Goal: Find specific page/section: Find specific page/section

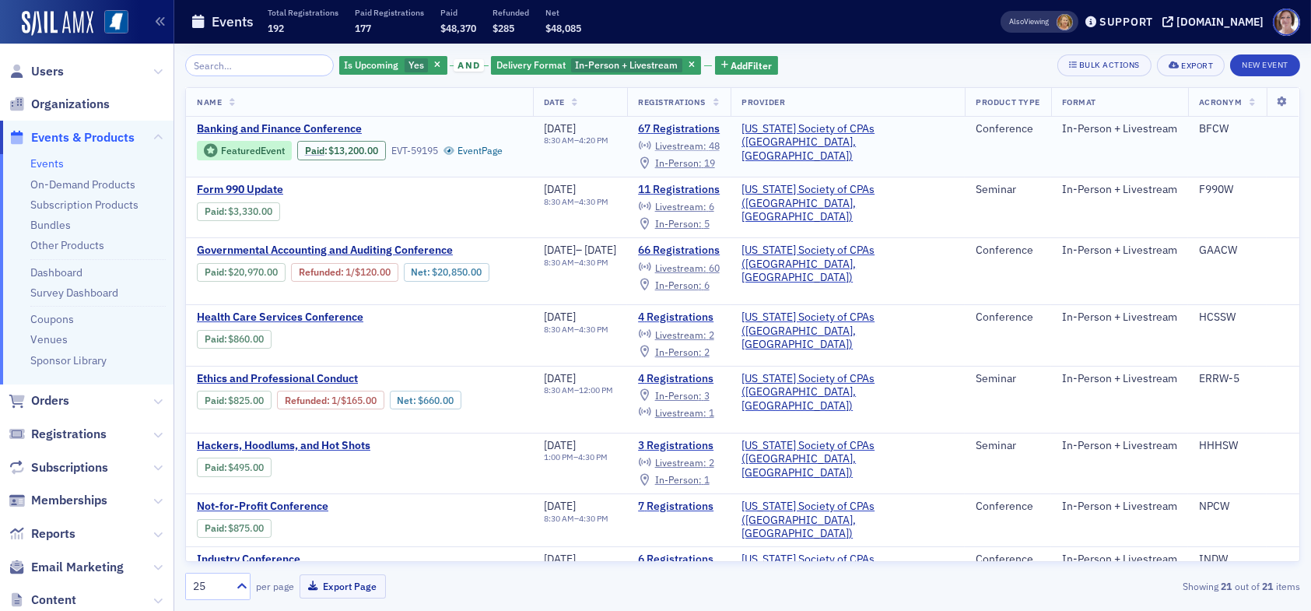
click at [706, 145] on span "Livestream :" at bounding box center [680, 145] width 51 height 12
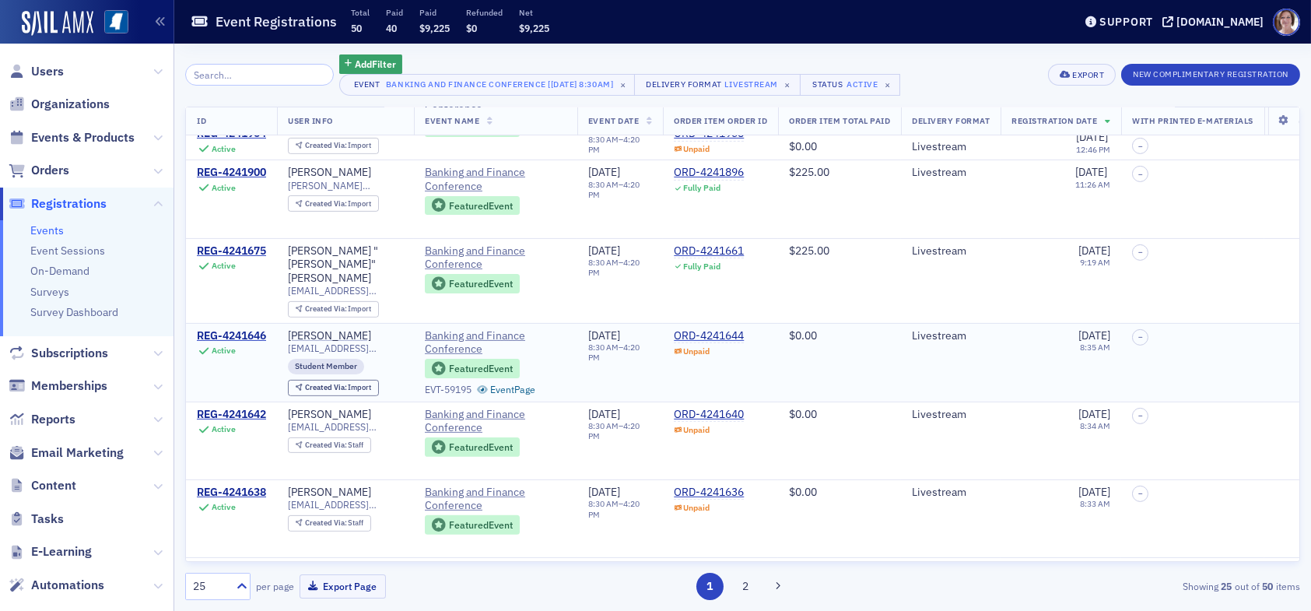
scroll to position [1547, 0]
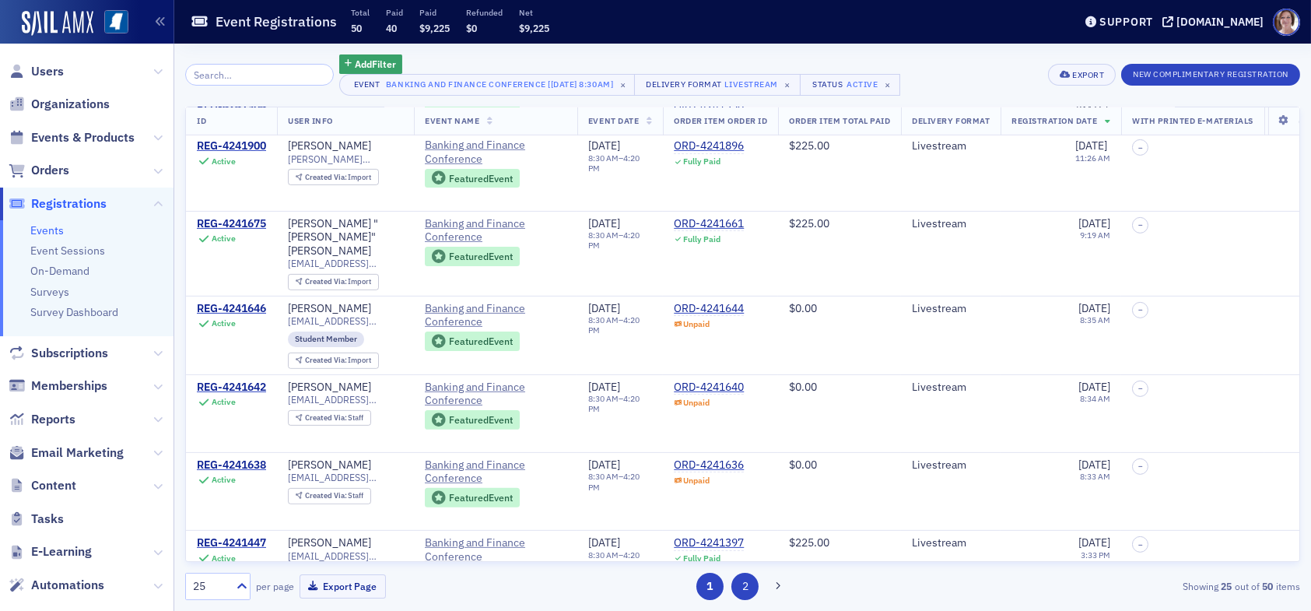
click at [745, 587] on button "2" at bounding box center [744, 586] width 27 height 27
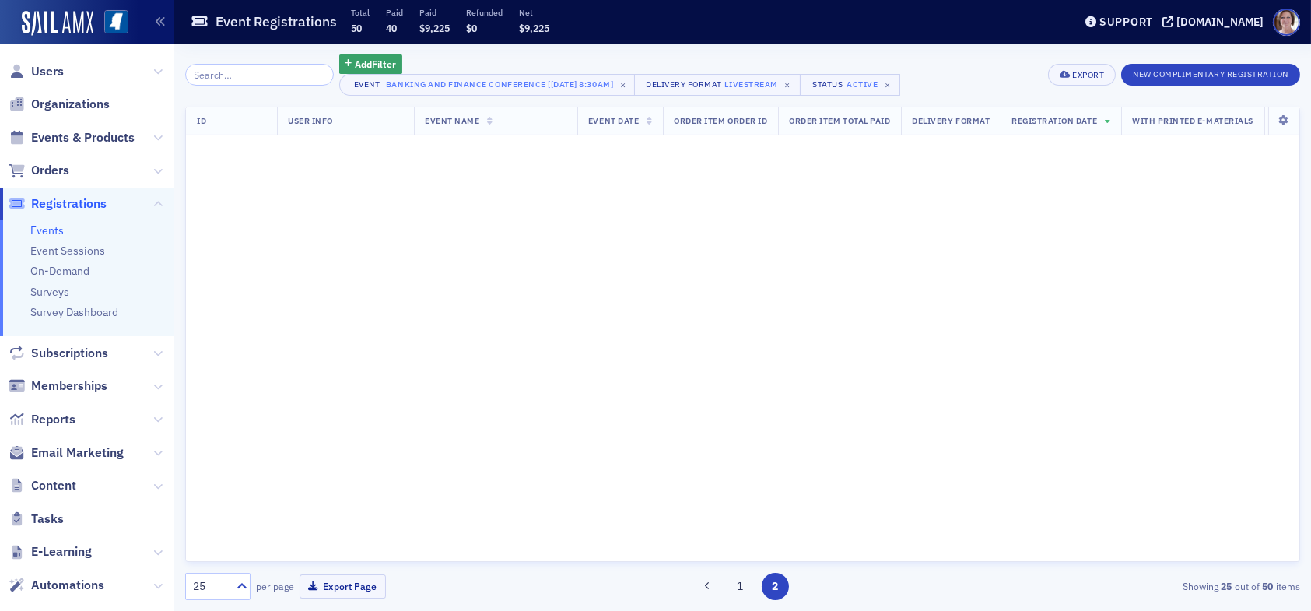
scroll to position [0, 0]
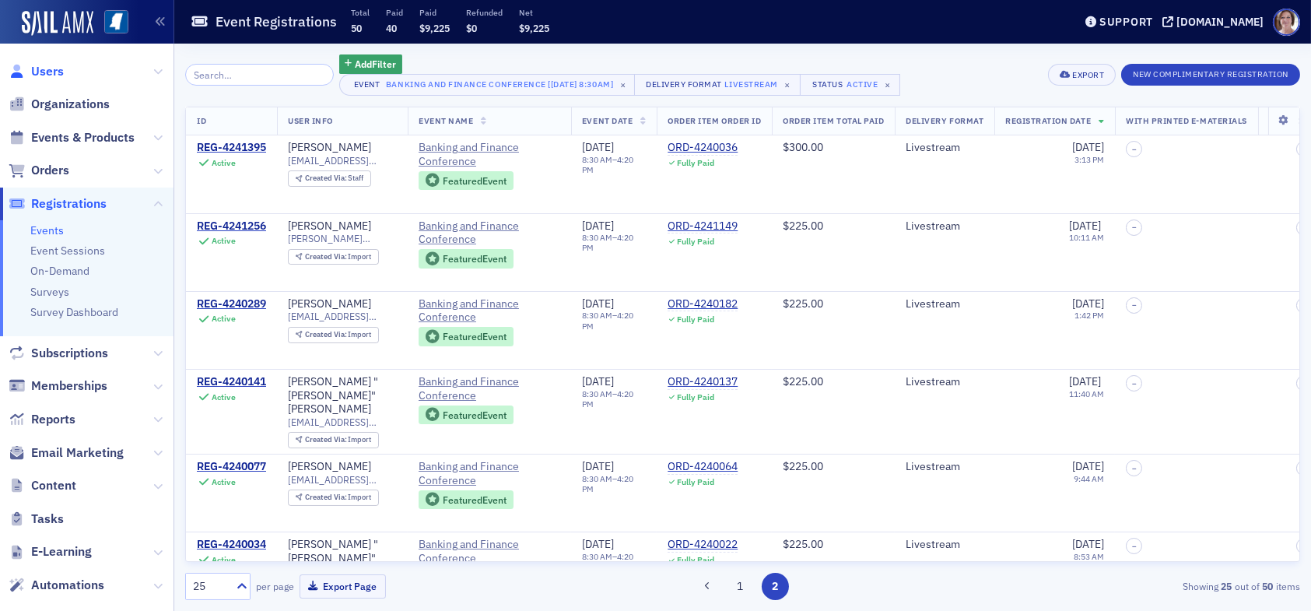
click at [38, 67] on span "Users" at bounding box center [47, 71] width 33 height 17
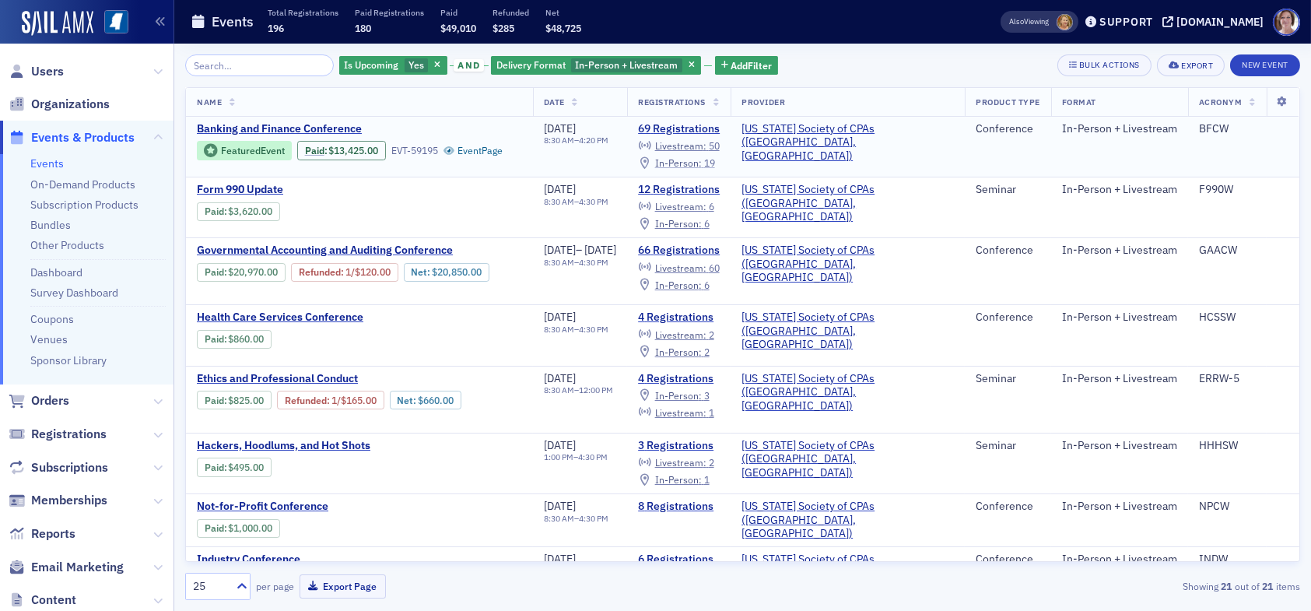
click at [702, 164] on span "In-Person :" at bounding box center [678, 162] width 47 height 12
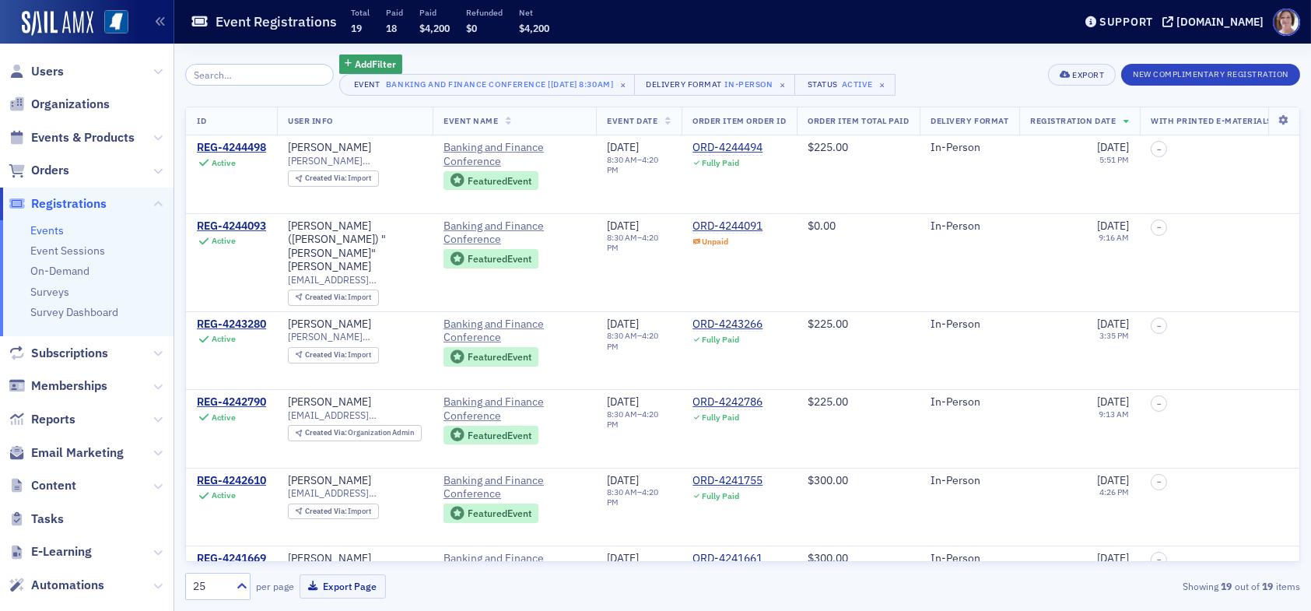
click at [293, 75] on input "search" at bounding box center [259, 75] width 149 height 22
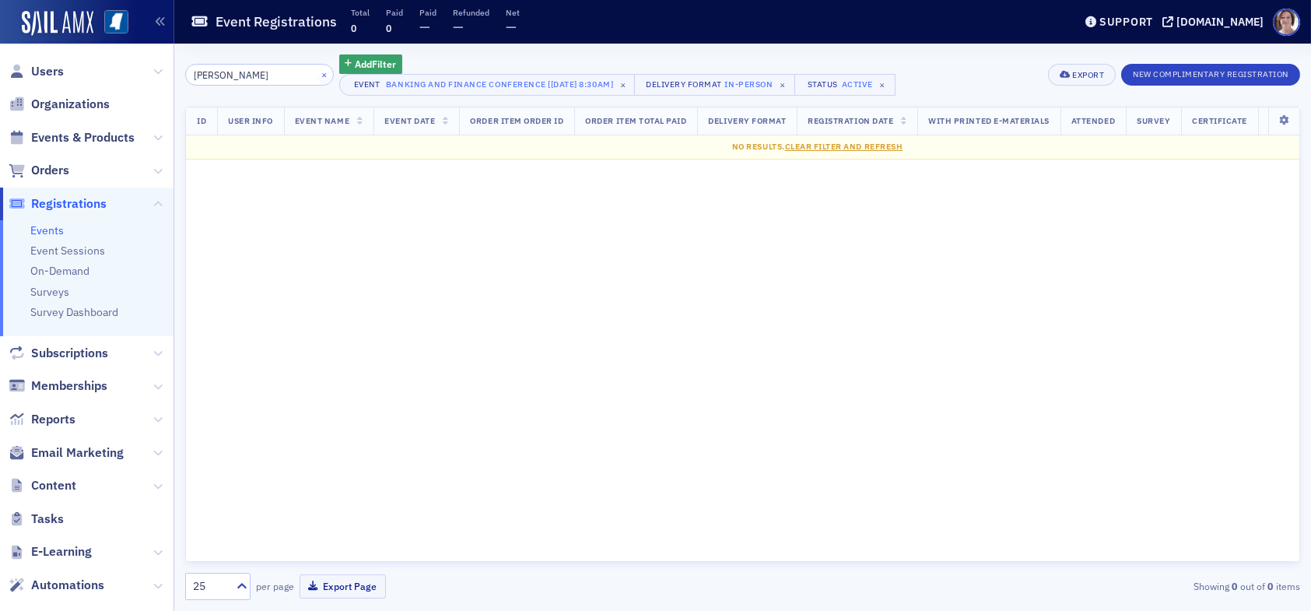
type input "dylan"
click at [317, 75] on button "×" at bounding box center [324, 74] width 14 height 14
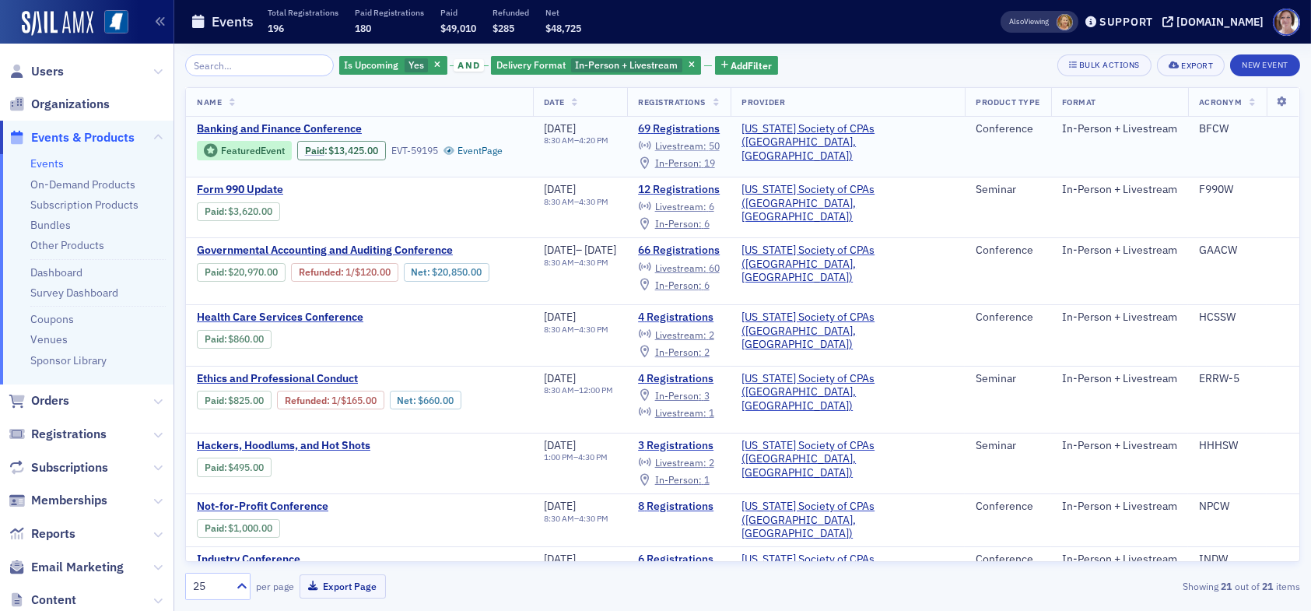
click at [720, 143] on span "50" at bounding box center [714, 145] width 11 height 12
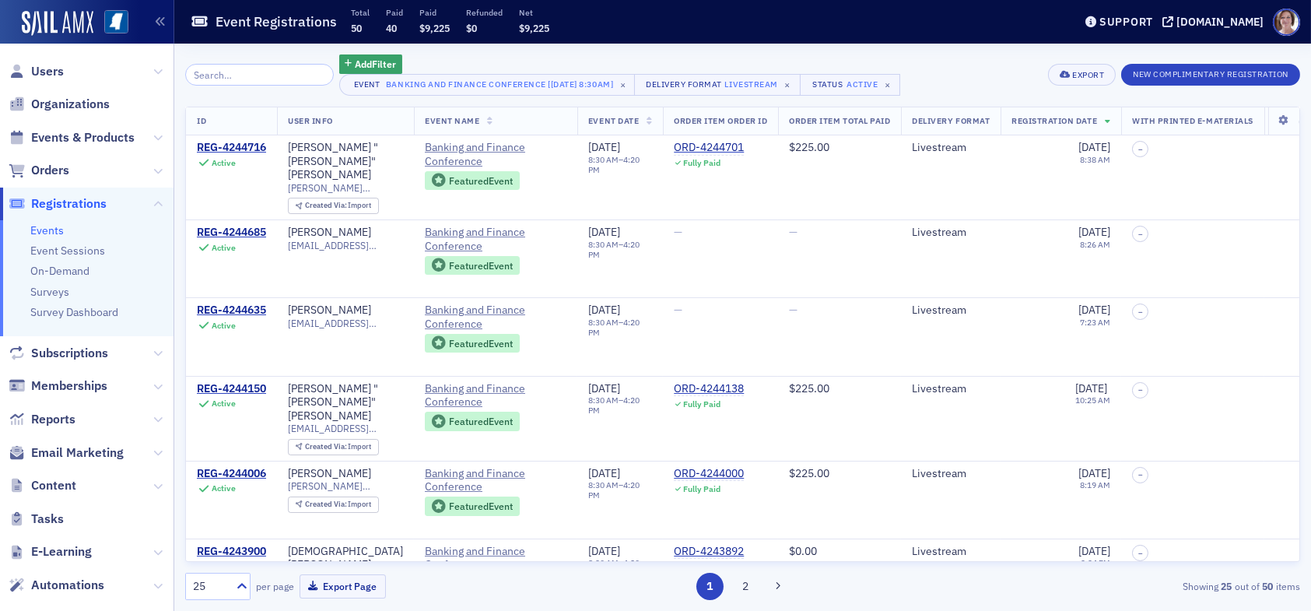
click at [258, 74] on input "search" at bounding box center [259, 75] width 149 height 22
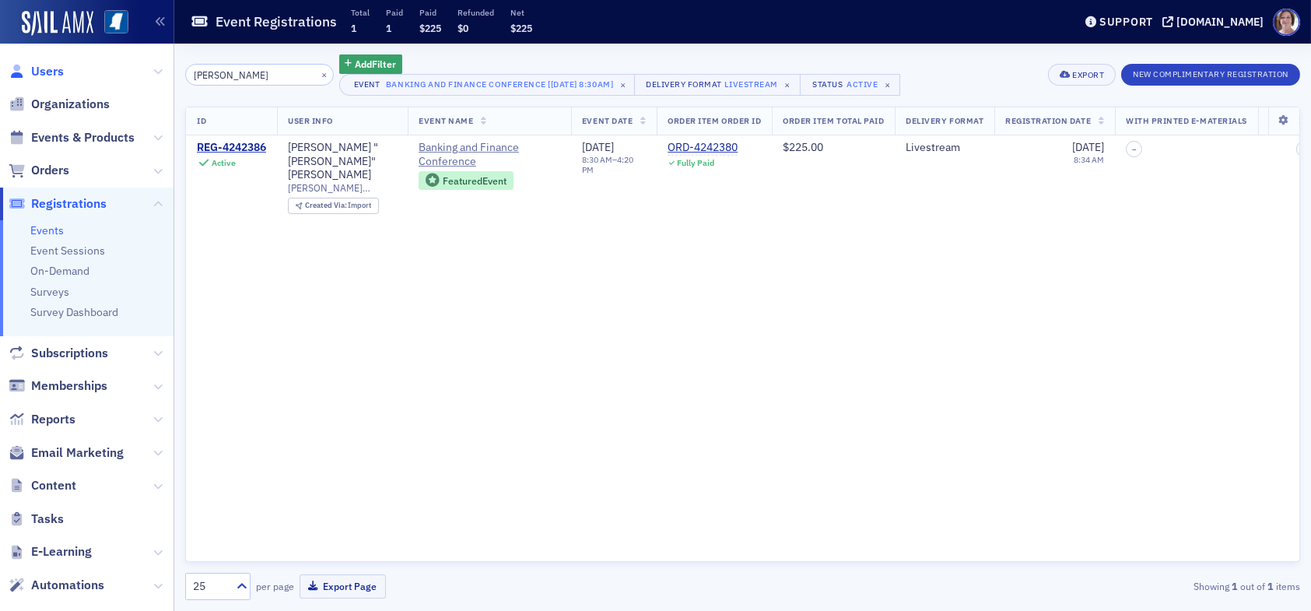
type input "dylan"
click at [53, 68] on span "Users" at bounding box center [47, 71] width 33 height 17
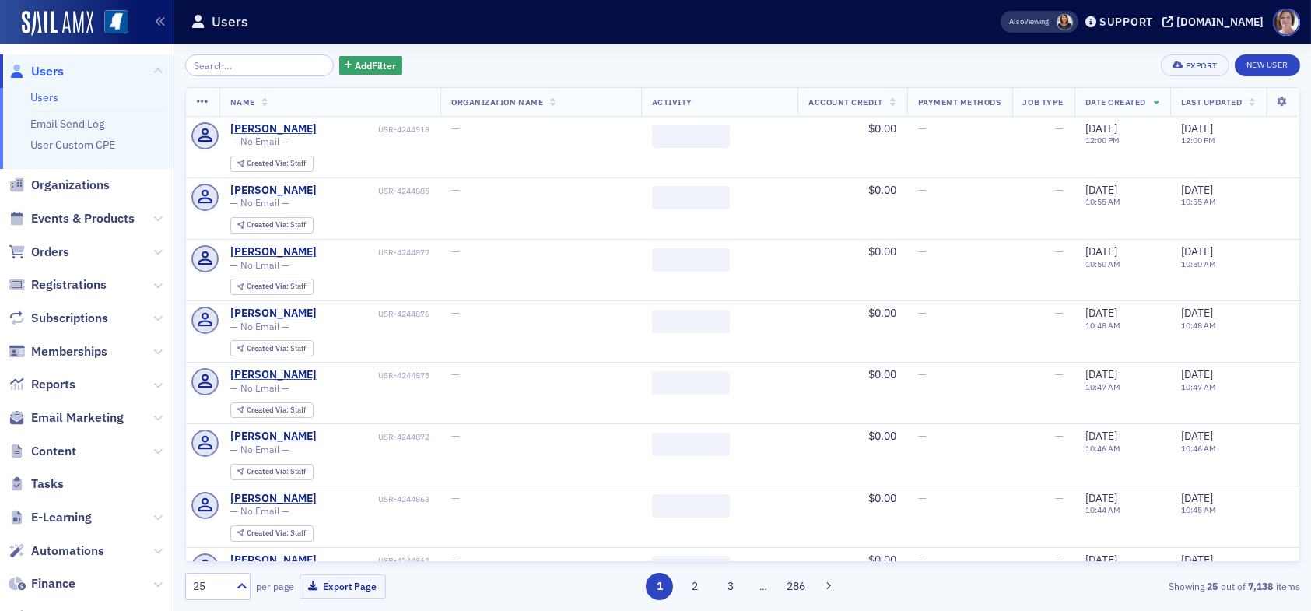
click at [233, 65] on input "search" at bounding box center [259, 65] width 149 height 22
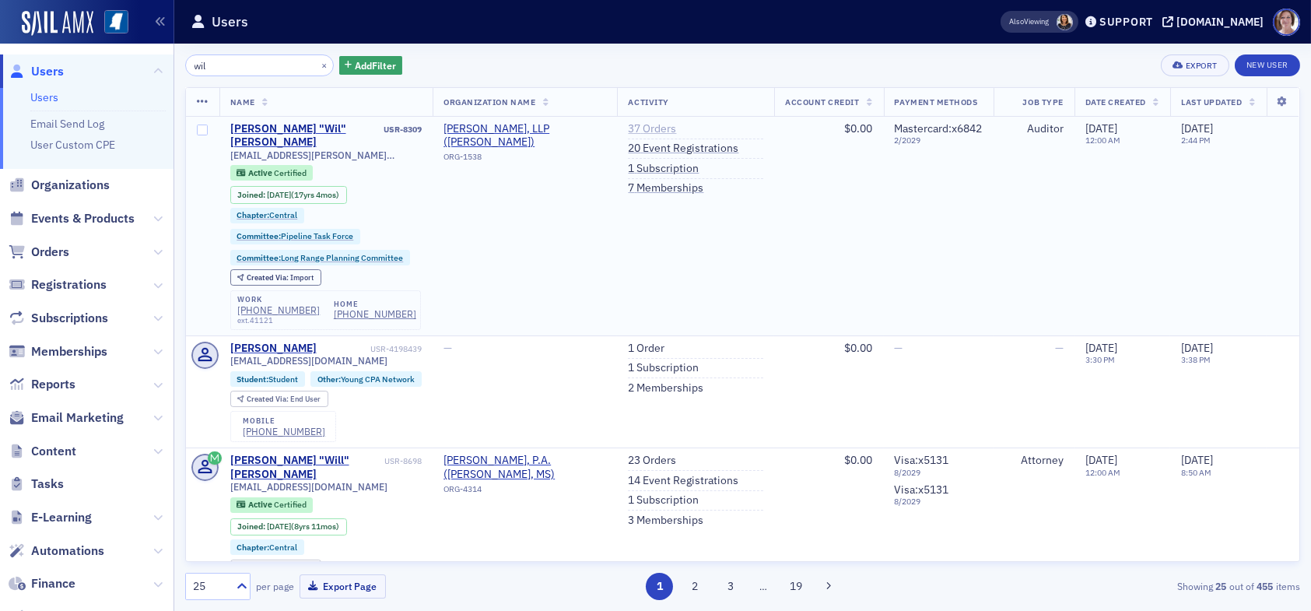
type input "wil"
click at [633, 131] on link "37 Orders" at bounding box center [652, 129] width 48 height 14
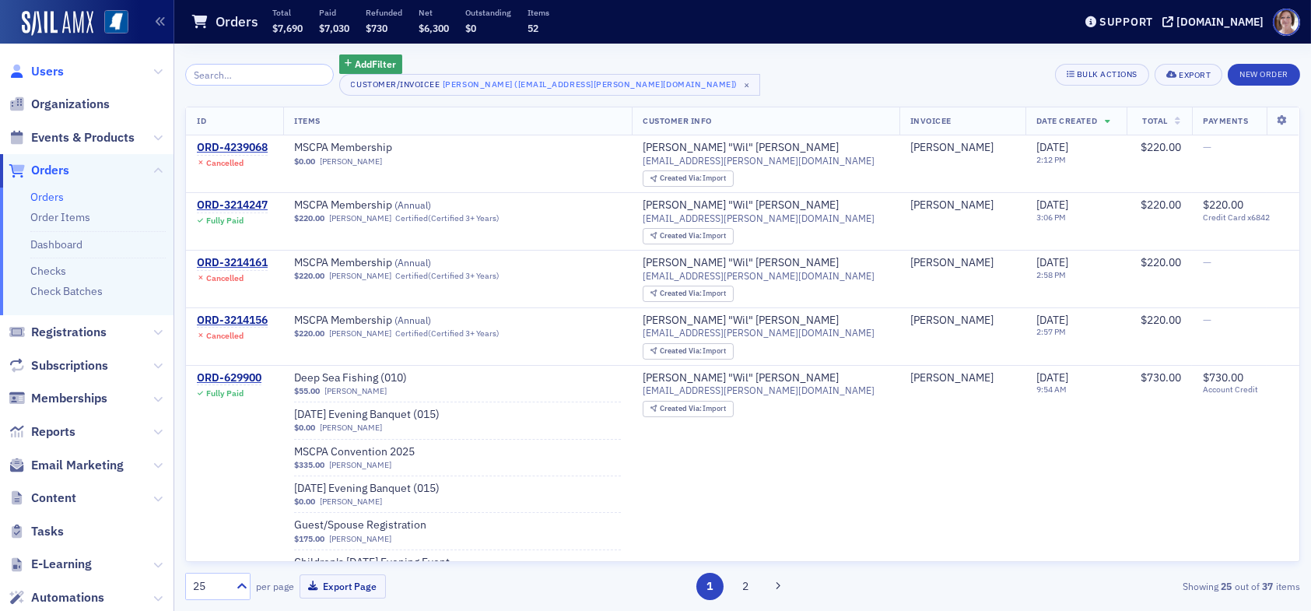
click at [54, 71] on span "Users" at bounding box center [47, 71] width 33 height 17
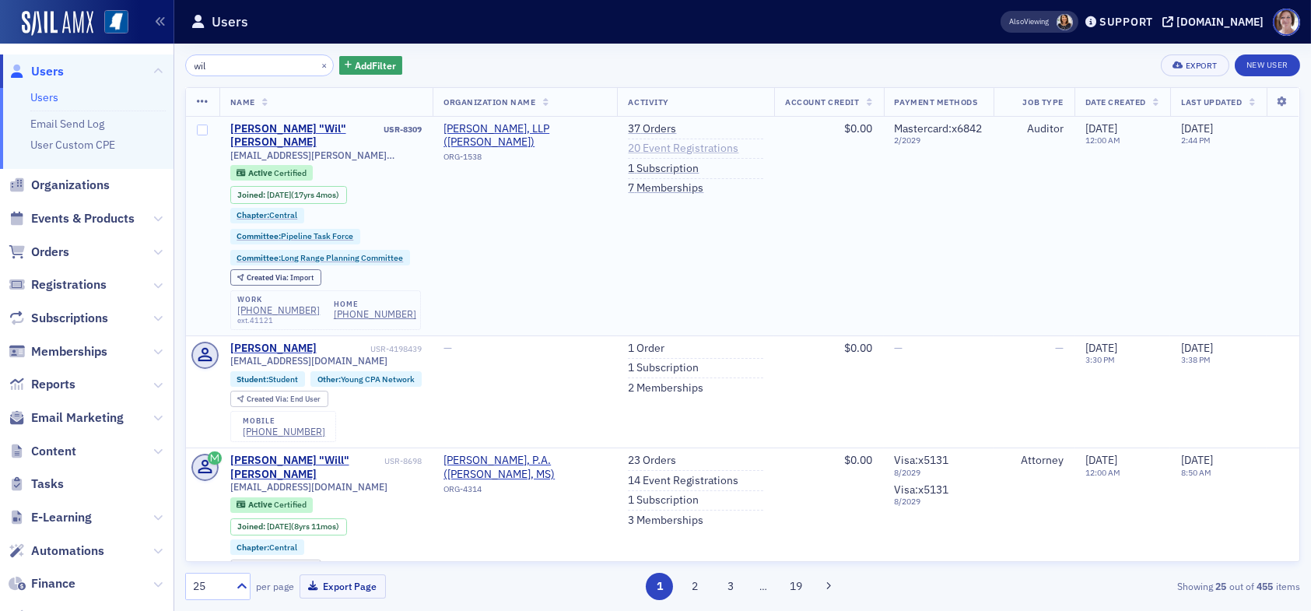
click at [658, 148] on link "20 Event Registrations" at bounding box center [683, 149] width 110 height 14
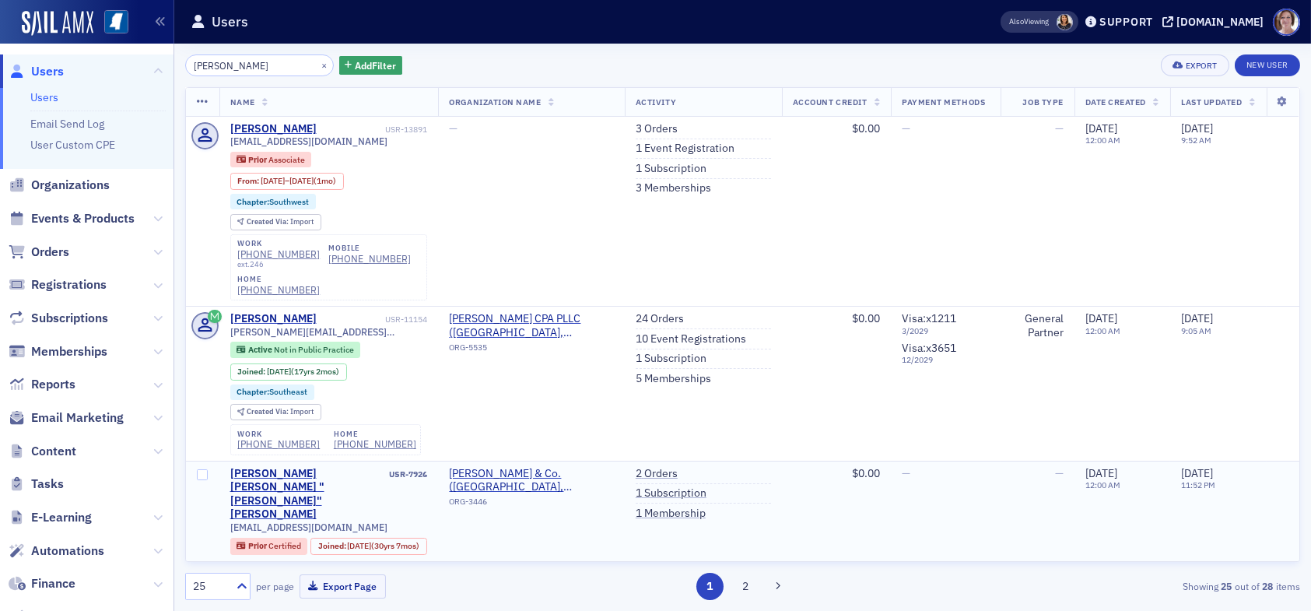
click at [1025, 537] on td "—" at bounding box center [1037, 540] width 73 height 159
click at [43, 69] on span "Users" at bounding box center [47, 71] width 33 height 17
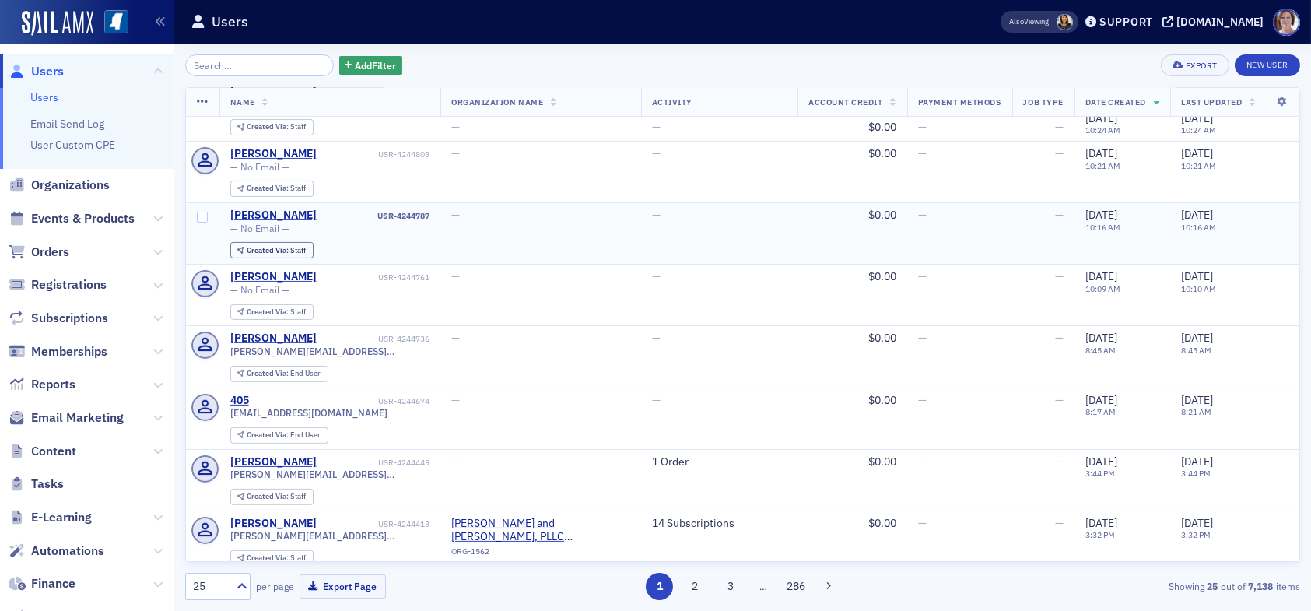
scroll to position [1085, 0]
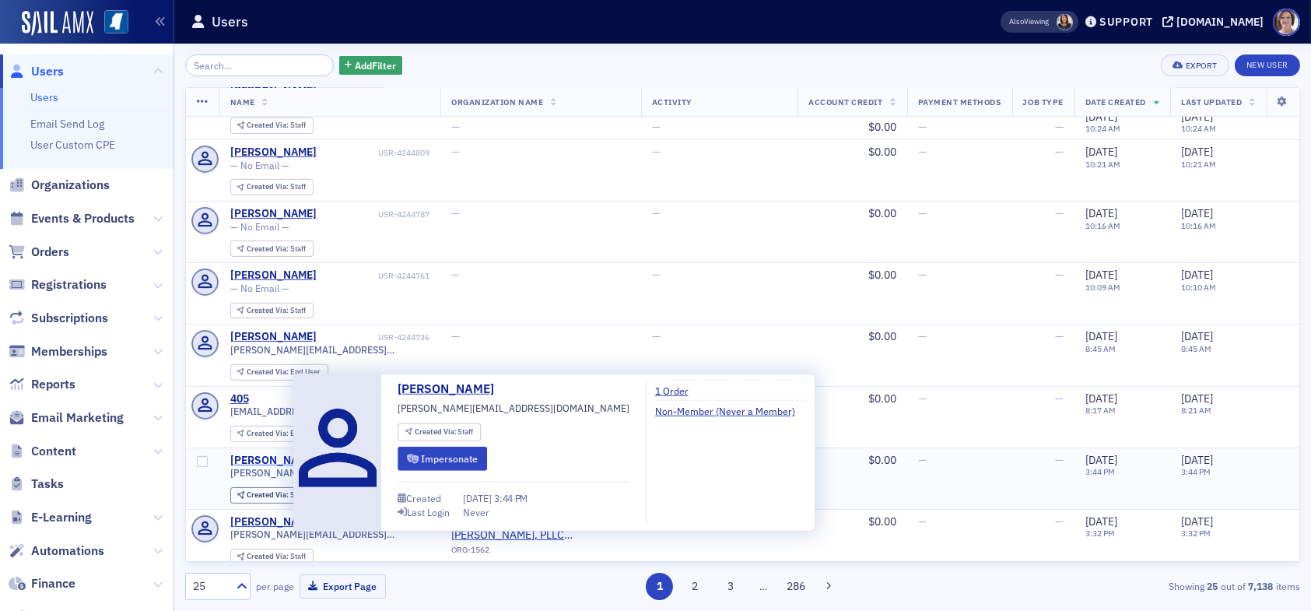
click at [270, 454] on div "[PERSON_NAME]" at bounding box center [273, 461] width 86 height 14
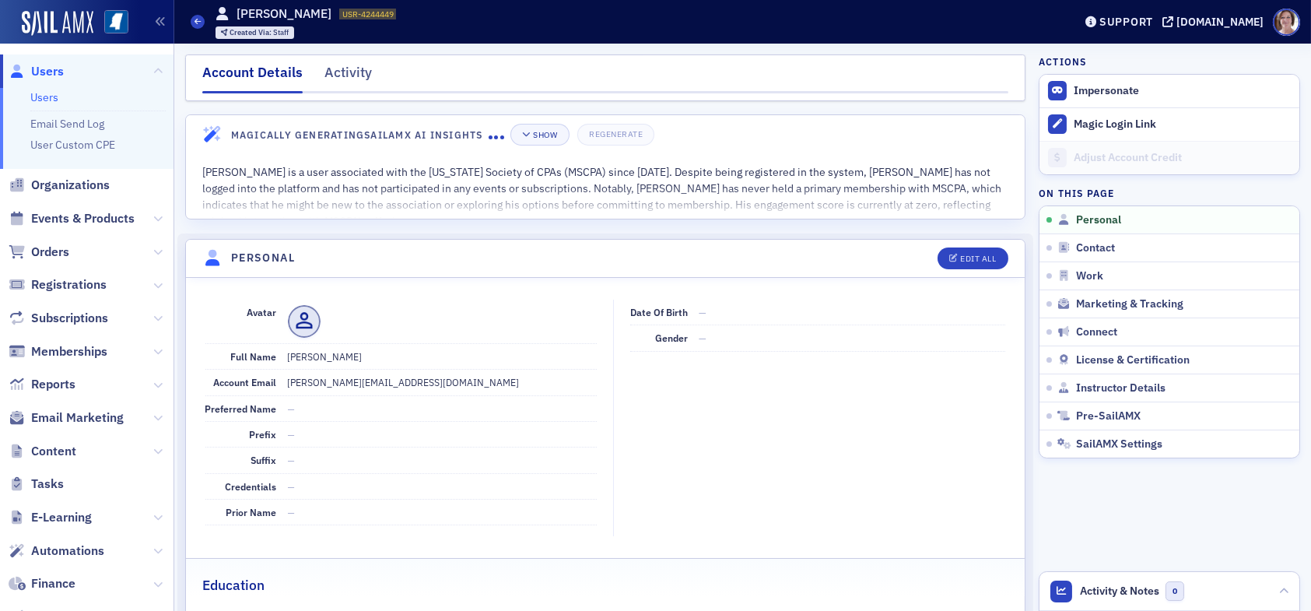
click at [58, 68] on span "Users" at bounding box center [47, 71] width 33 height 17
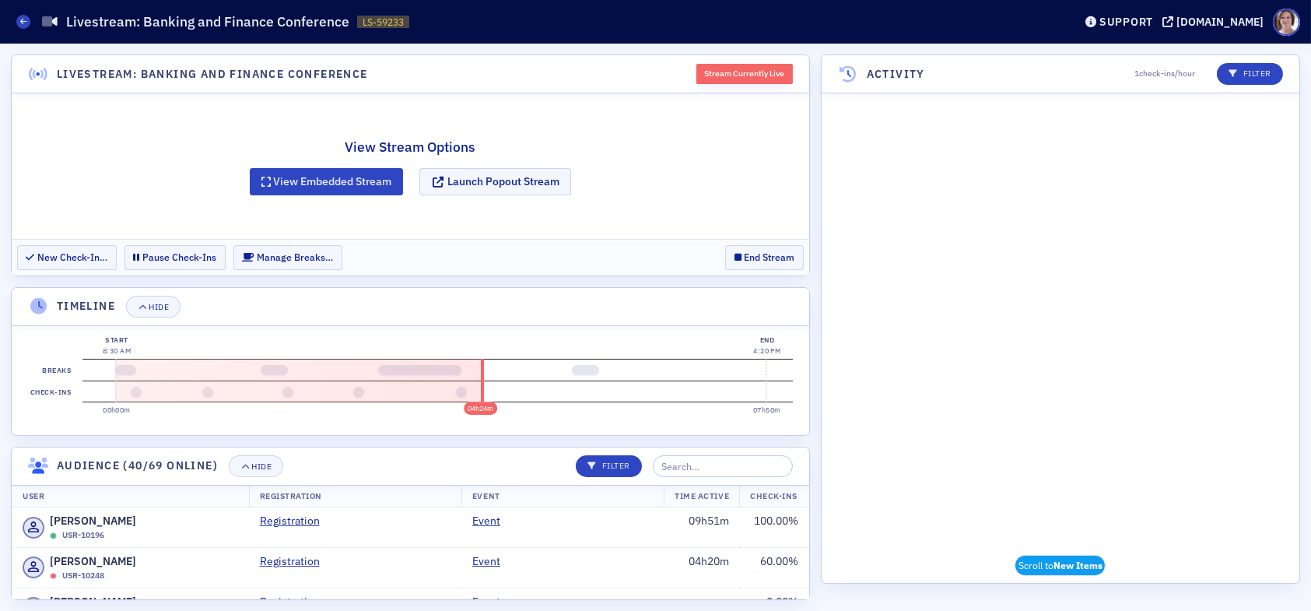
scroll to position [2595, 0]
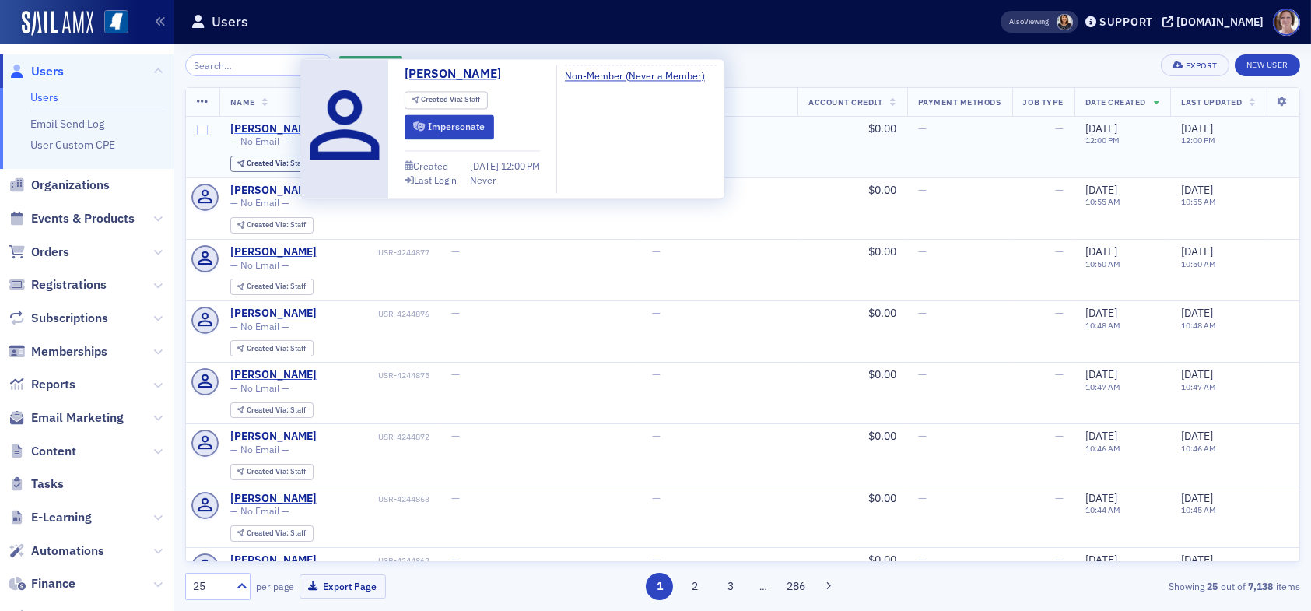
click at [266, 129] on div "[PERSON_NAME]" at bounding box center [273, 129] width 86 height 14
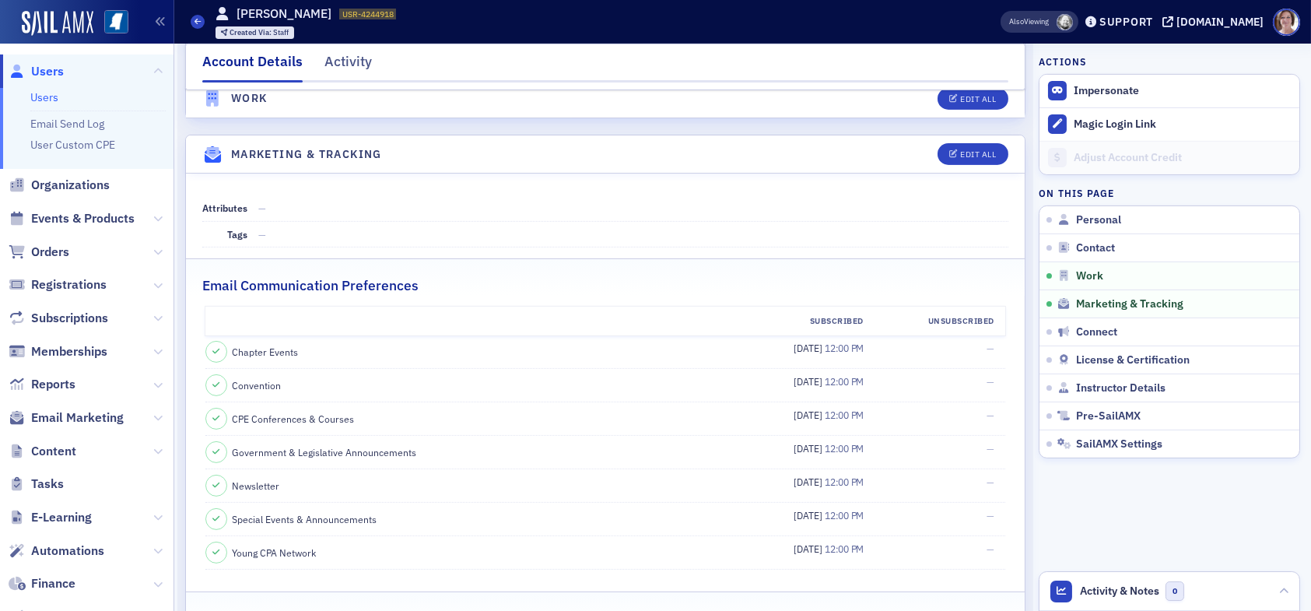
scroll to position [1378, 0]
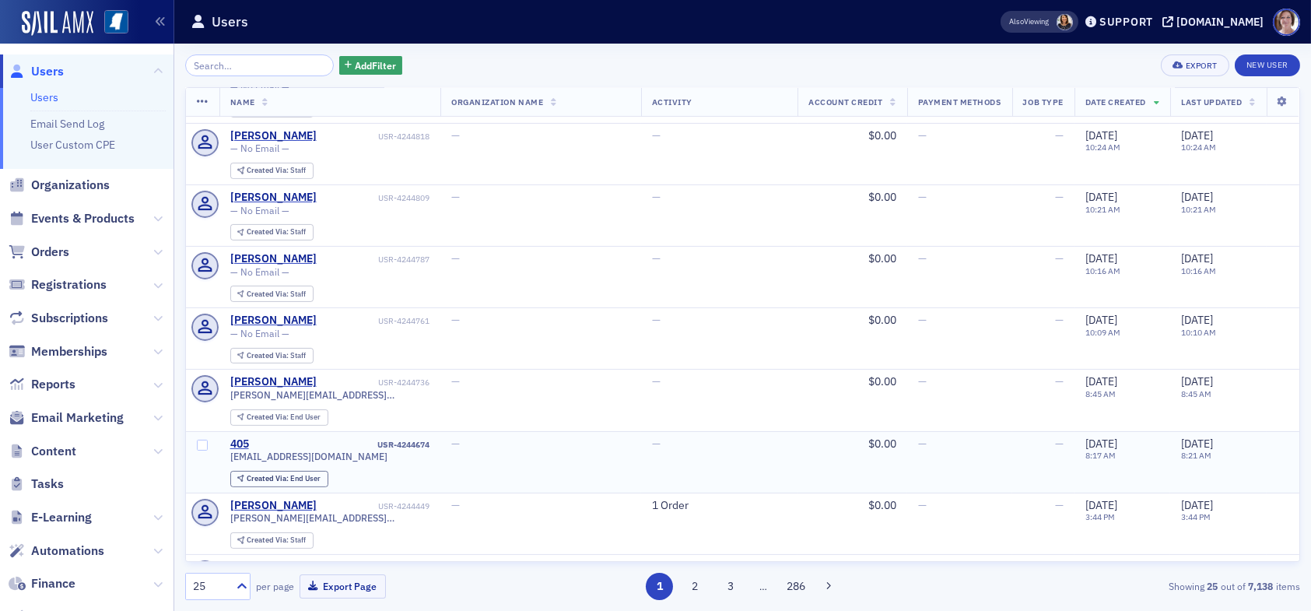
scroll to position [1085, 0]
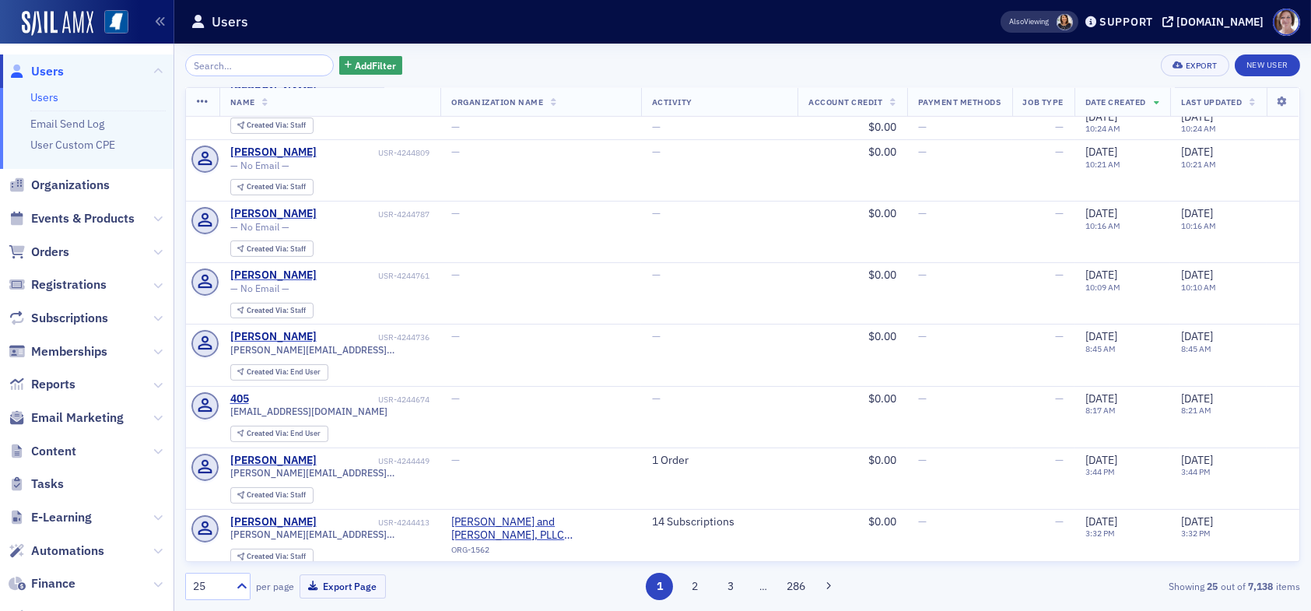
click at [258, 64] on input "search" at bounding box center [259, 65] width 149 height 22
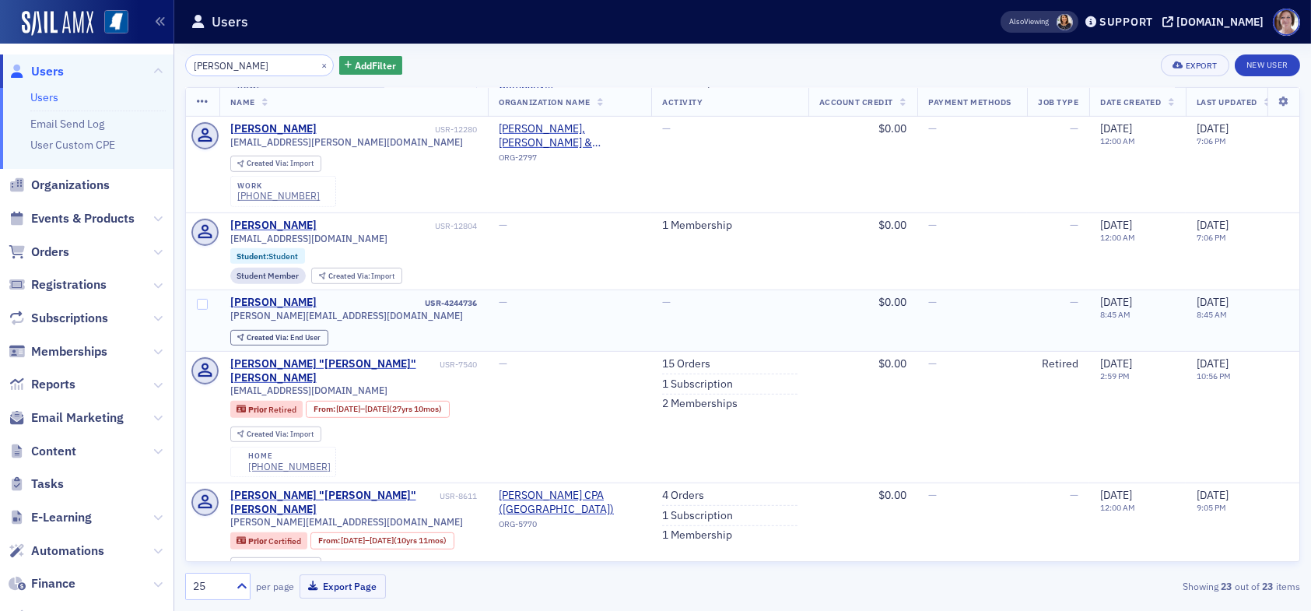
scroll to position [2305, 0]
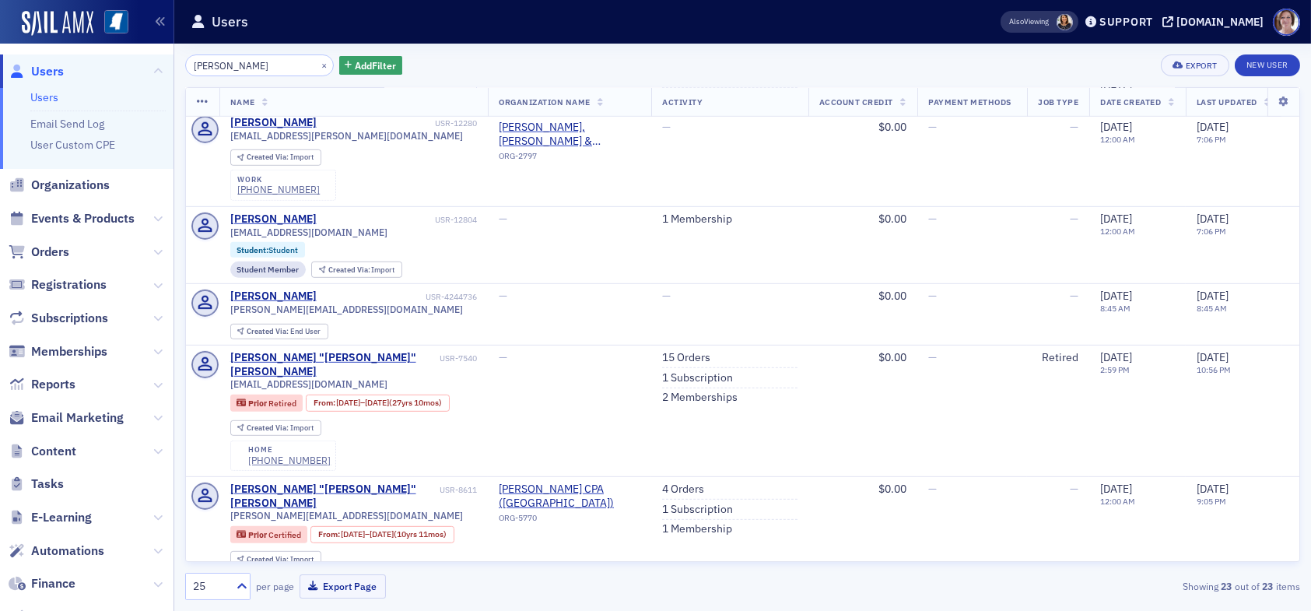
type input "[PERSON_NAME]"
click at [42, 72] on span "Users" at bounding box center [47, 71] width 33 height 17
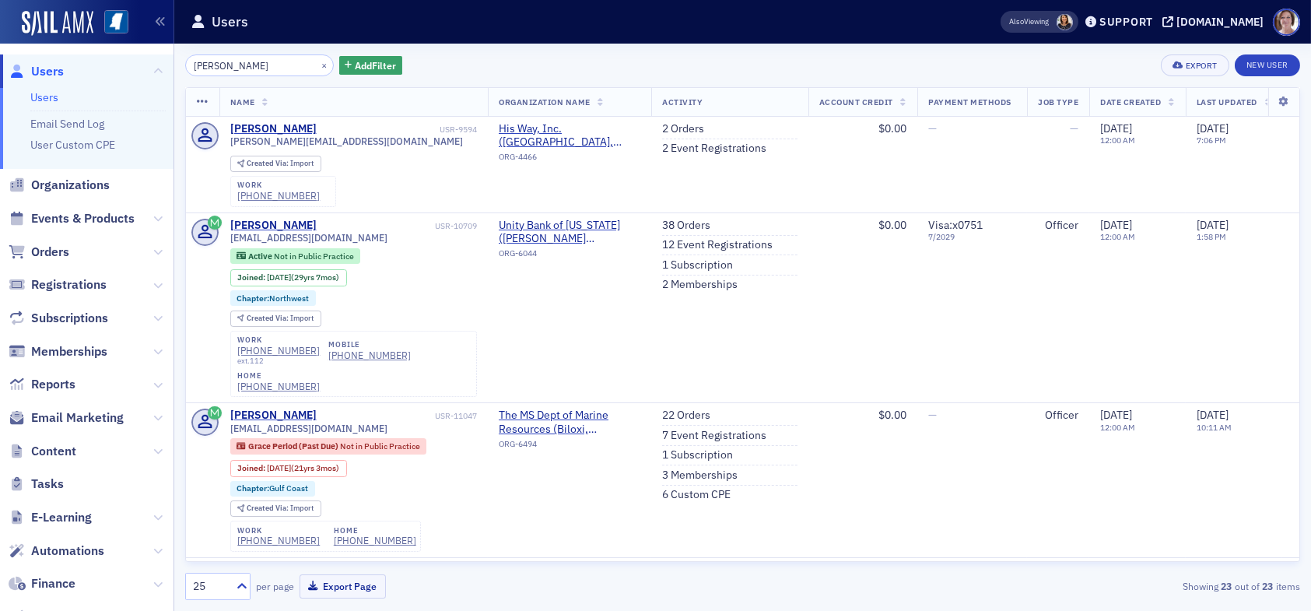
drag, startPoint x: 224, startPoint y: 63, endPoint x: 138, endPoint y: 69, distance: 85.8
click at [138, 69] on div "Users Users Email Send Log User Custom CPE Organizations Events & Products Orde…" at bounding box center [655, 305] width 1311 height 611
